Goal: Task Accomplishment & Management: Manage account settings

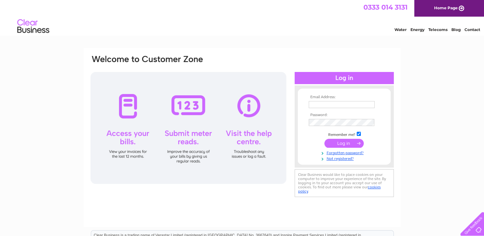
type input "Info@ettrickyarndyers.co.uk"
click at [349, 142] on input "submit" at bounding box center [343, 143] width 39 height 9
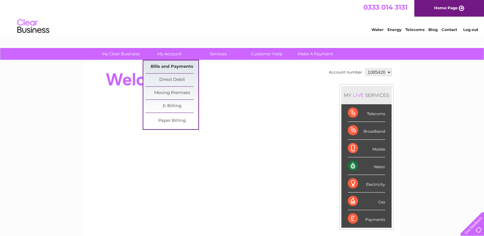
click at [170, 67] on link "Bills and Payments" at bounding box center [171, 66] width 53 height 13
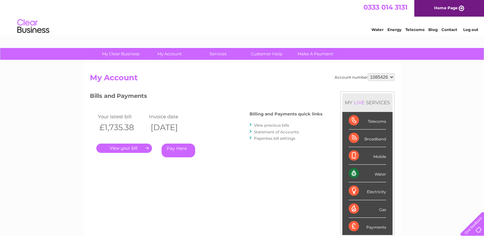
click at [129, 148] on link "." at bounding box center [124, 148] width 56 height 9
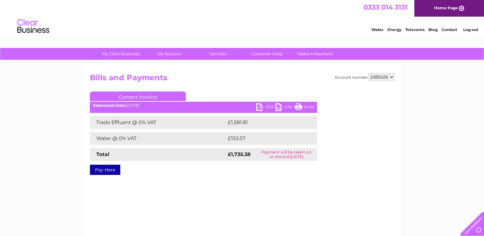
click at [268, 107] on link "PDF" at bounding box center [265, 107] width 19 height 9
